Goal: Check status

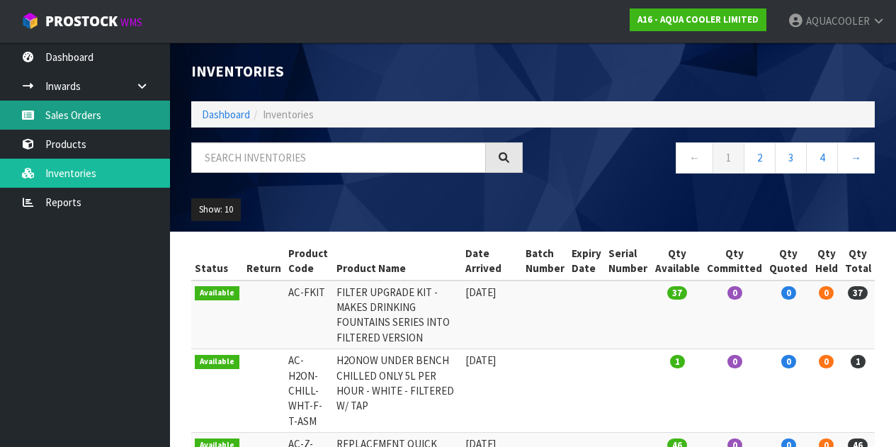
click at [106, 110] on link "Sales Orders" at bounding box center [85, 115] width 170 height 29
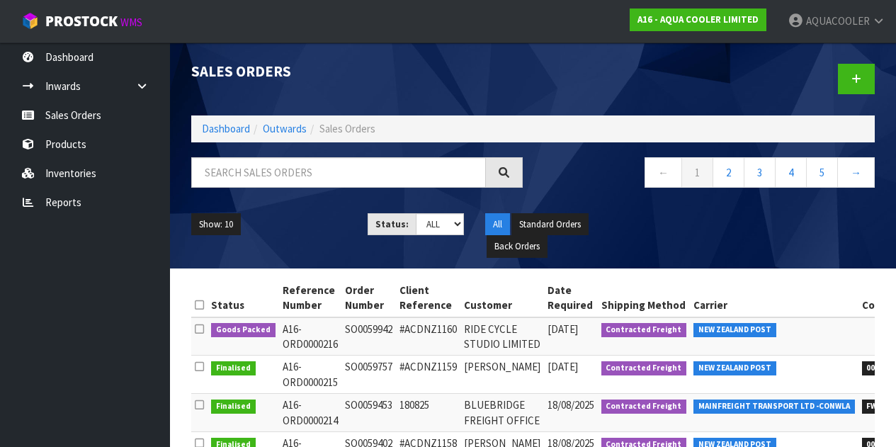
click at [375, 329] on td "SO0059942" at bounding box center [368, 336] width 55 height 38
copy td "SO0059942"
